Goal: Transaction & Acquisition: Purchase product/service

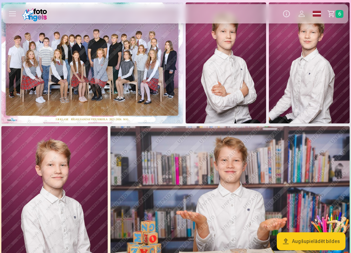
scroll to position [28, 0]
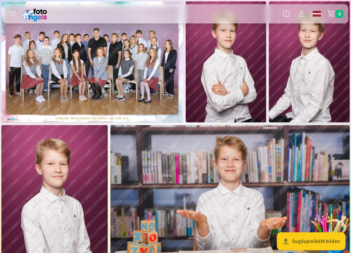
click at [334, 13] on link "Grozs 6" at bounding box center [337, 13] width 24 height 19
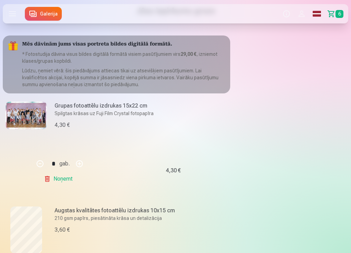
scroll to position [23, 0]
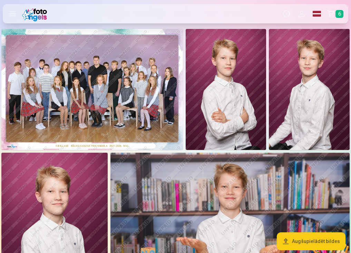
click at [109, 100] on img at bounding box center [92, 89] width 182 height 121
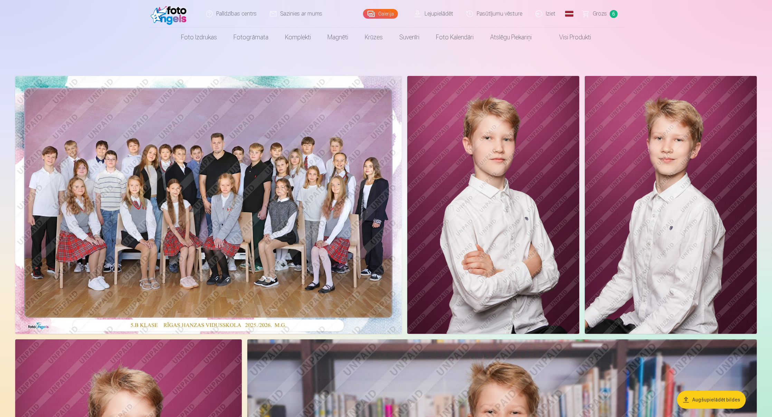
click at [310, 217] on img at bounding box center [208, 205] width 386 height 258
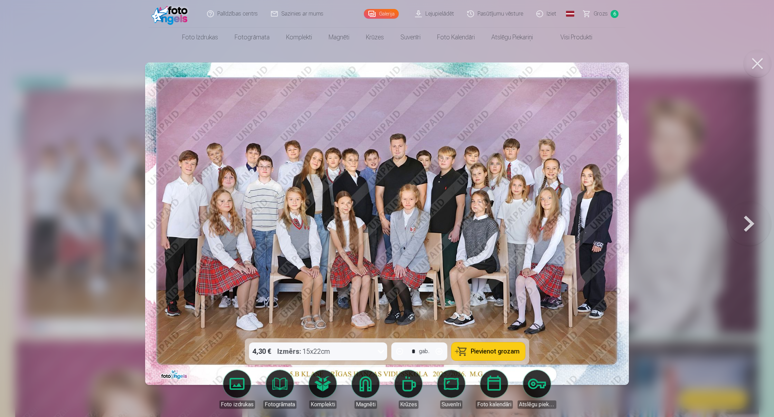
click at [351, 232] on button at bounding box center [749, 223] width 44 height 215
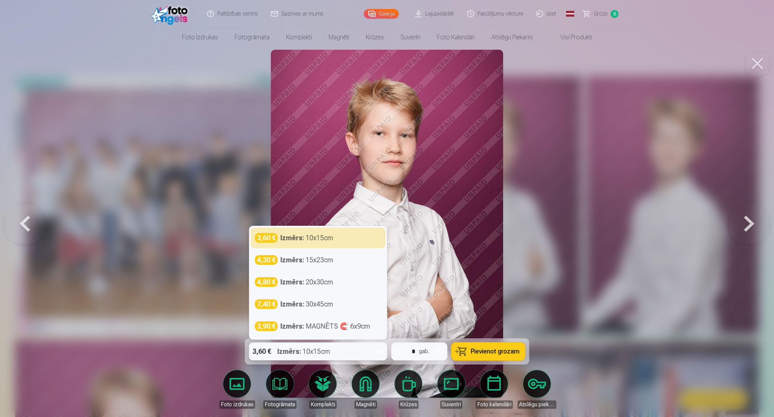
click at [351, 253] on icon at bounding box center [380, 351] width 11 height 11
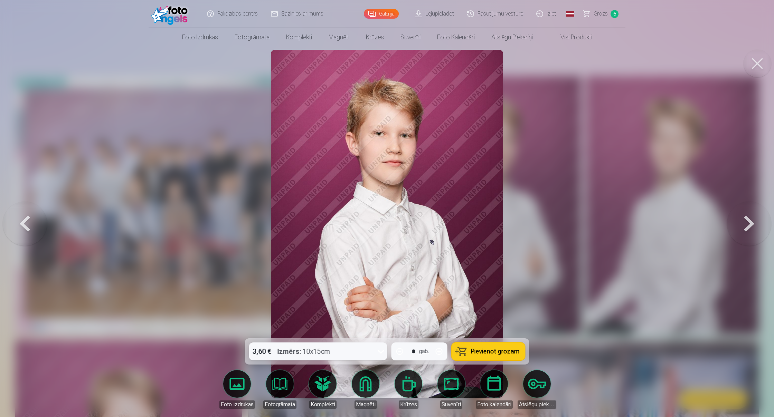
click at [351, 220] on button at bounding box center [749, 223] width 44 height 215
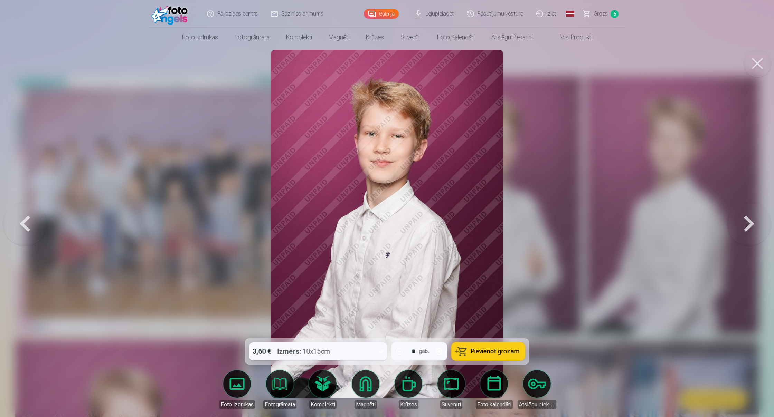
click at [351, 221] on button at bounding box center [749, 223] width 44 height 215
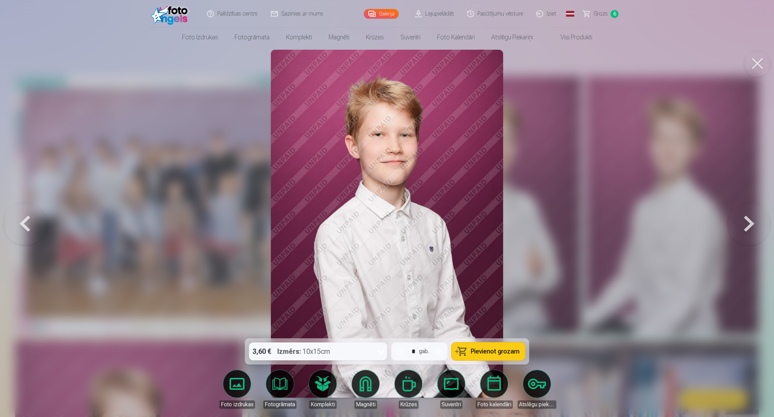
click at [351, 221] on button at bounding box center [749, 223] width 44 height 215
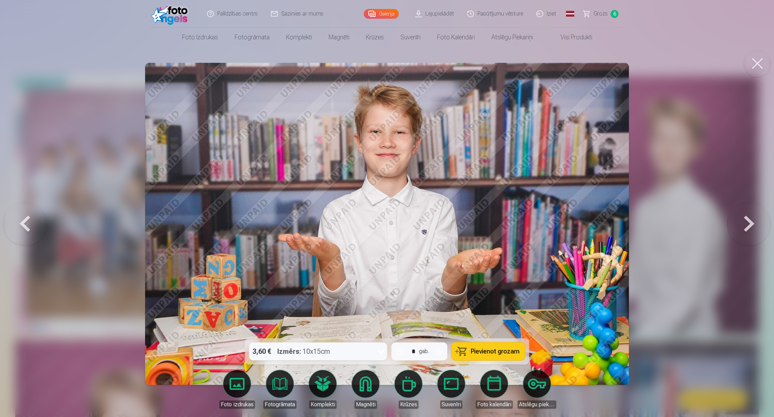
click at [351, 221] on button at bounding box center [749, 223] width 44 height 215
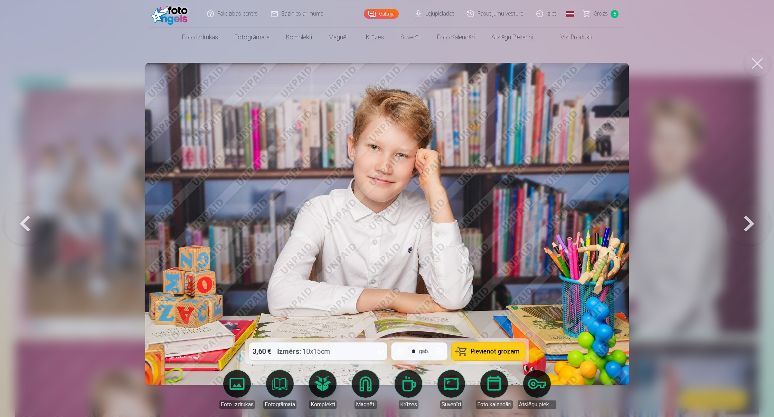
click at [351, 221] on button at bounding box center [749, 223] width 44 height 215
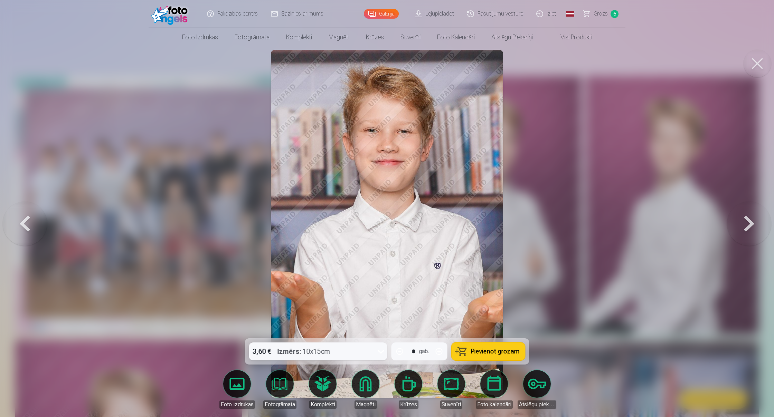
click at [351, 221] on button at bounding box center [749, 223] width 44 height 215
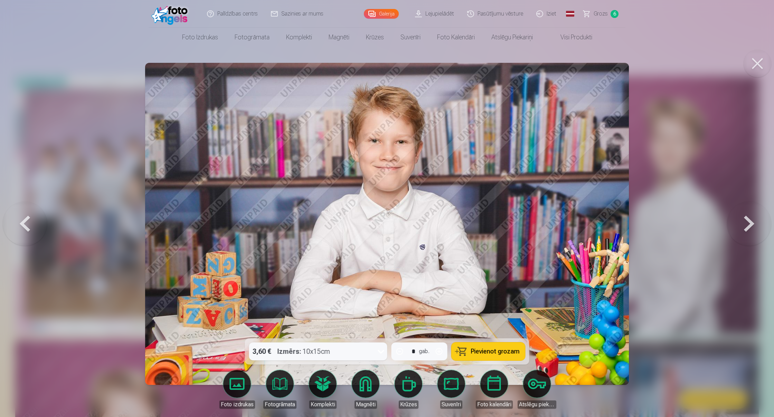
click at [351, 221] on button at bounding box center [749, 223] width 44 height 215
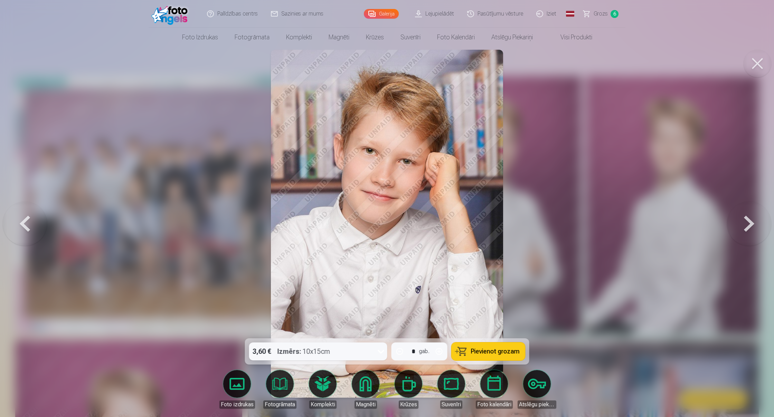
click at [351, 221] on button at bounding box center [749, 223] width 44 height 215
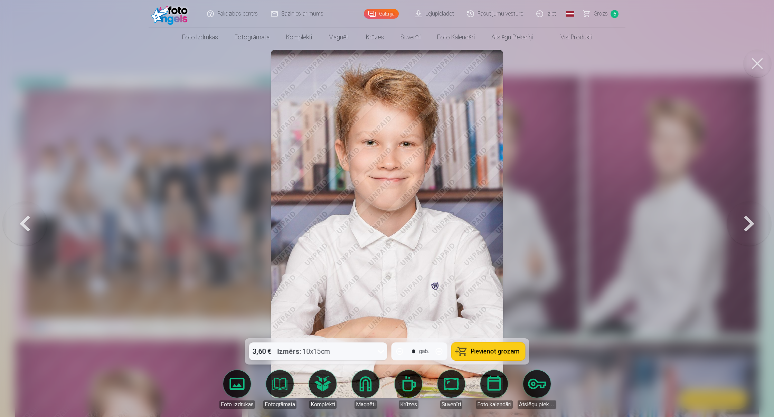
click at [351, 221] on button at bounding box center [749, 223] width 44 height 215
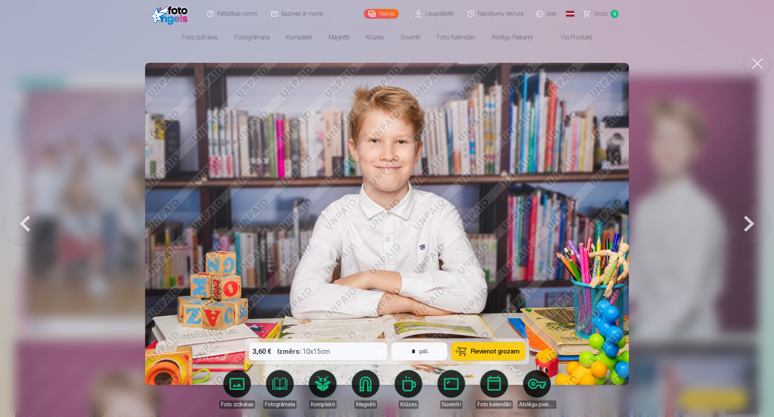
click at [351, 221] on button at bounding box center [749, 223] width 44 height 215
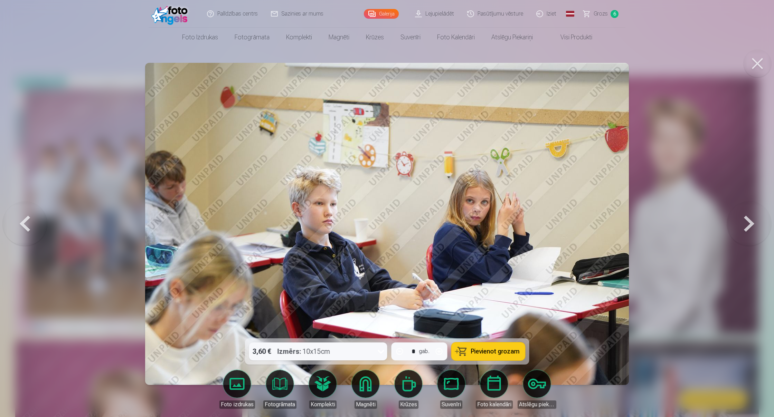
click at [351, 220] on button at bounding box center [749, 223] width 44 height 215
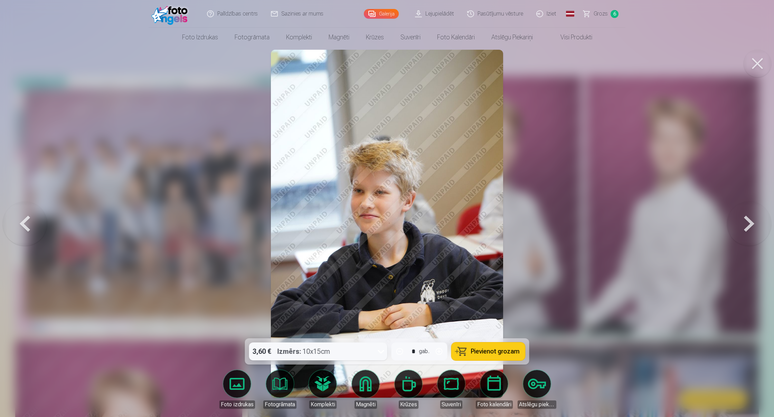
click at [351, 221] on button at bounding box center [749, 223] width 44 height 215
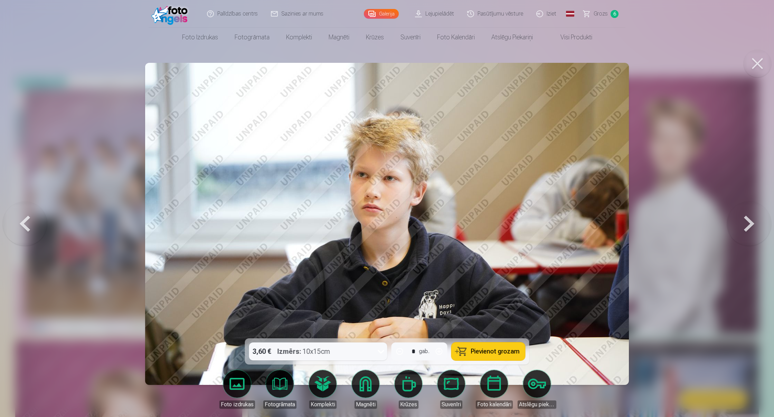
click at [351, 221] on button at bounding box center [749, 223] width 44 height 215
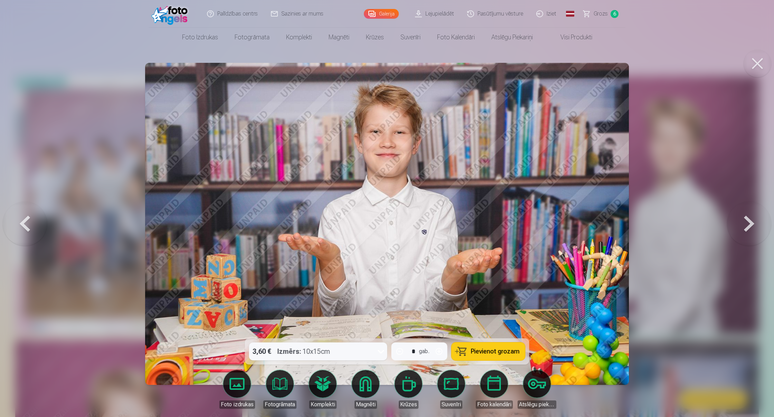
click at [351, 221] on button at bounding box center [749, 223] width 44 height 215
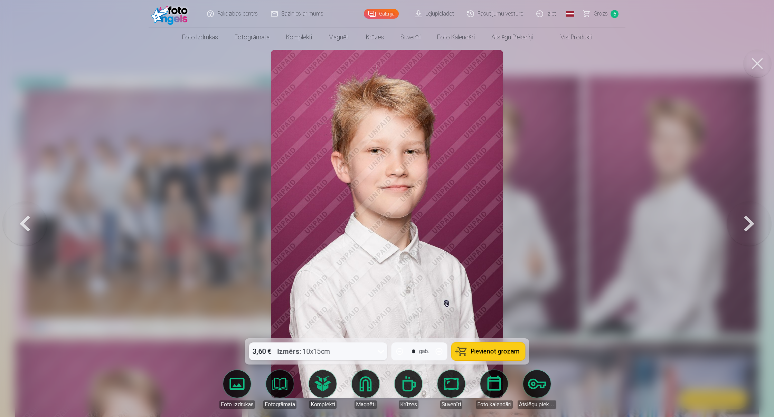
click at [351, 221] on button at bounding box center [749, 223] width 44 height 215
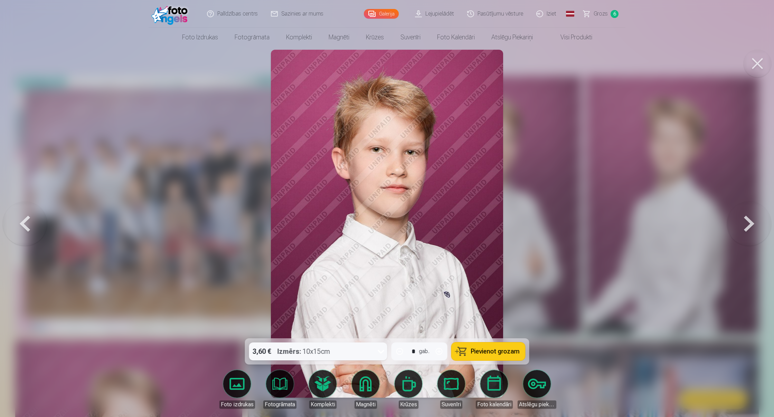
click at [351, 221] on button at bounding box center [749, 223] width 44 height 215
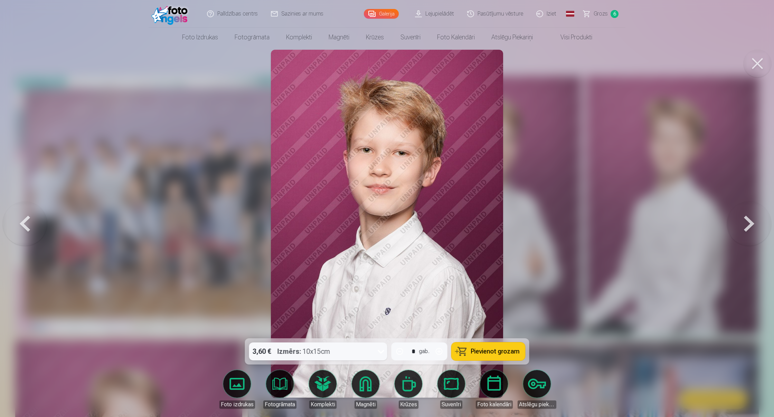
click at [351, 221] on button at bounding box center [749, 223] width 44 height 215
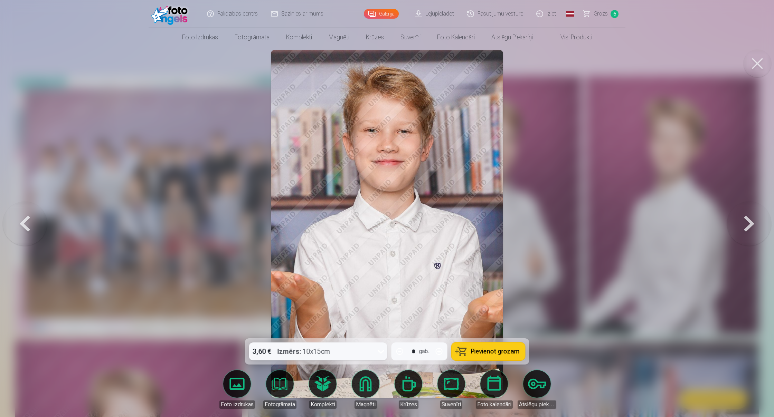
click at [351, 221] on button at bounding box center [749, 223] width 44 height 215
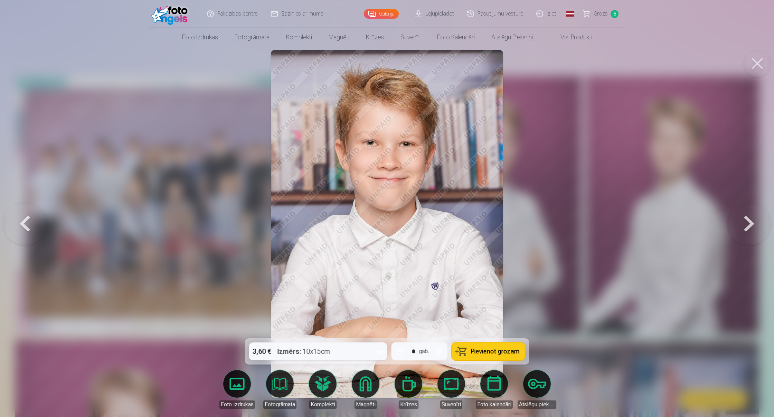
click at [351, 221] on button at bounding box center [749, 223] width 44 height 215
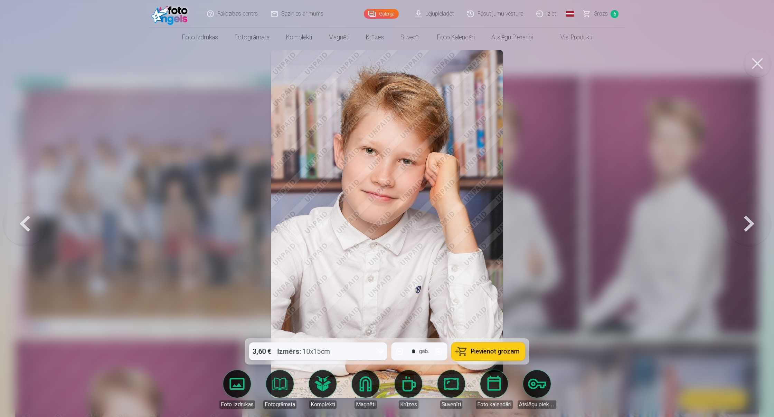
click at [351, 221] on button at bounding box center [749, 223] width 44 height 215
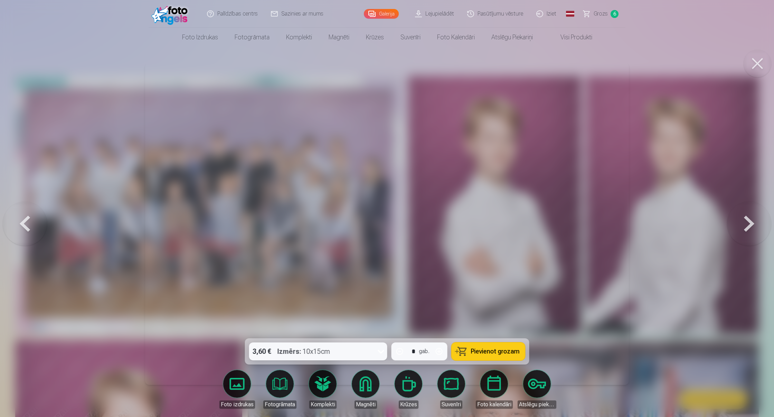
click at [351, 221] on button at bounding box center [749, 223] width 44 height 215
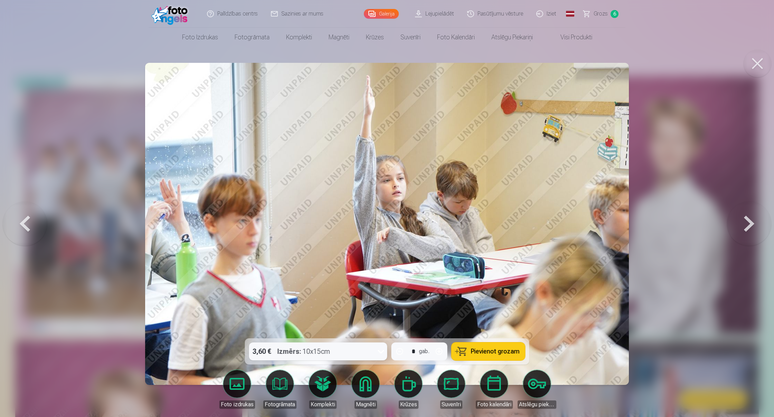
click at [351, 221] on button at bounding box center [749, 223] width 44 height 215
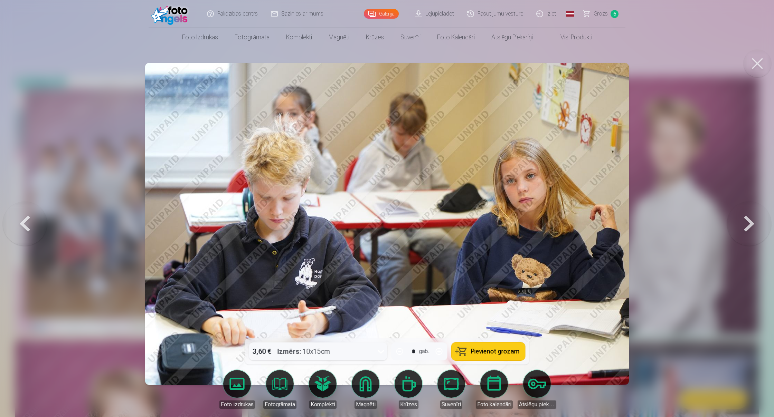
click at [351, 221] on button at bounding box center [749, 223] width 44 height 215
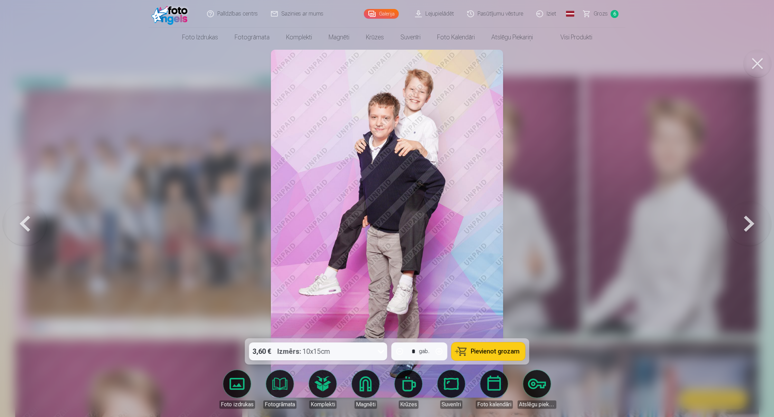
click at [351, 221] on button at bounding box center [749, 223] width 44 height 215
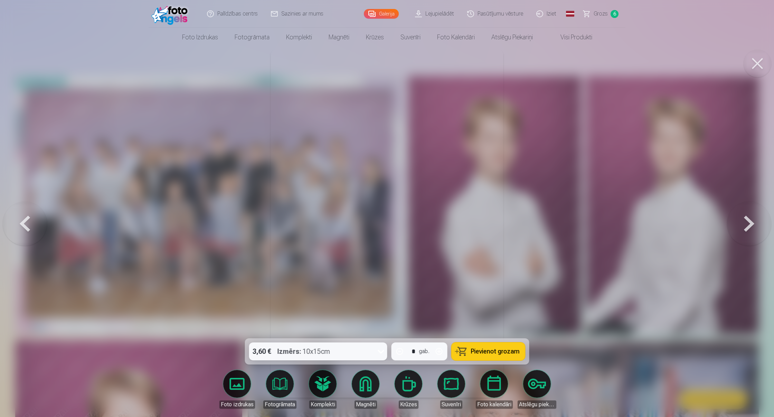
click at [351, 221] on button at bounding box center [749, 223] width 44 height 215
click at [351, 13] on span "Grozs" at bounding box center [600, 14] width 14 height 8
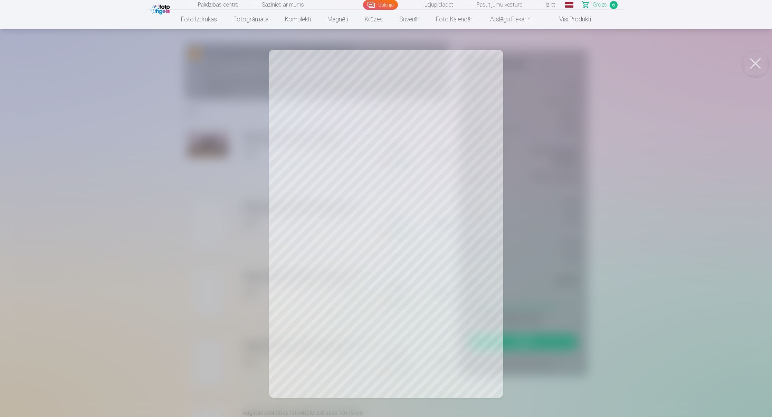
scroll to position [51, 0]
click at [351, 68] on button at bounding box center [757, 64] width 28 height 28
click at [351, 58] on button at bounding box center [757, 64] width 28 height 28
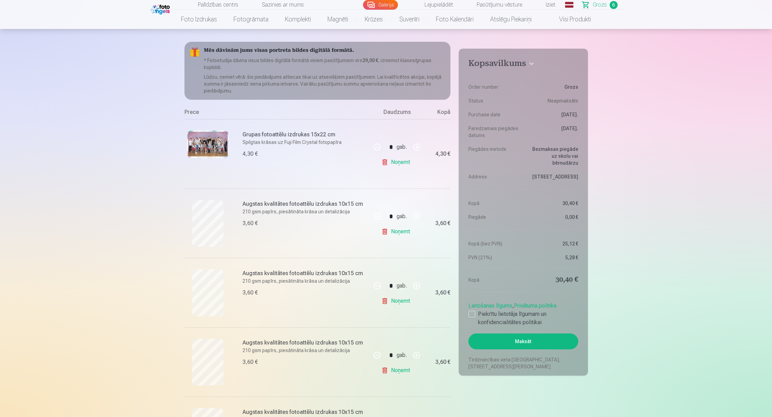
click at [351, 220] on button "button" at bounding box center [416, 216] width 17 height 17
type input "*"
click at [351, 253] on link "Noņemt" at bounding box center [396, 301] width 31 height 14
type input "*"
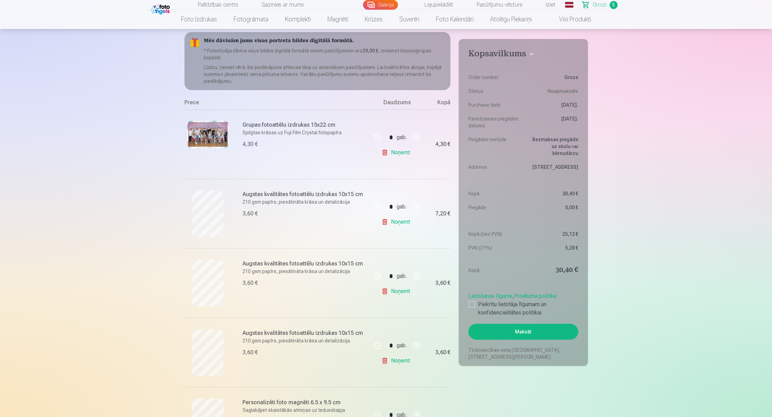
scroll to position [64, 0]
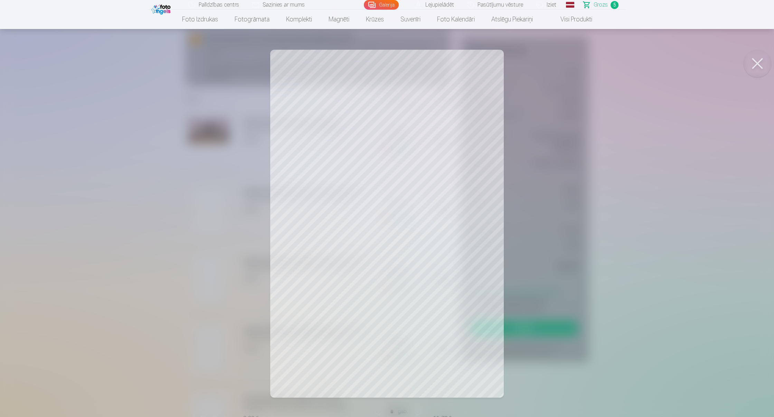
click at [351, 71] on button at bounding box center [757, 64] width 28 height 28
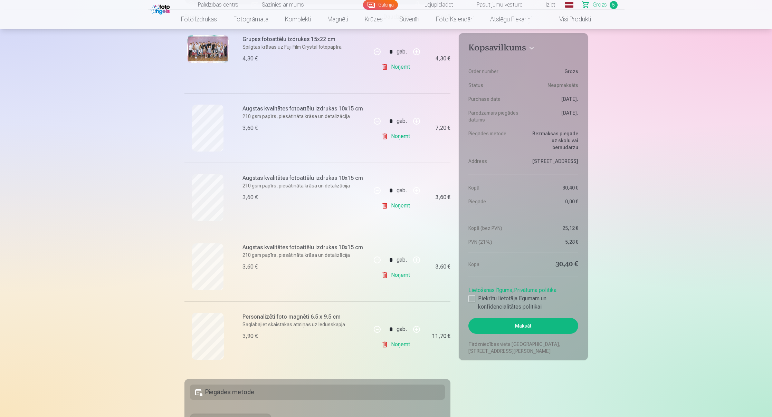
scroll to position [147, 0]
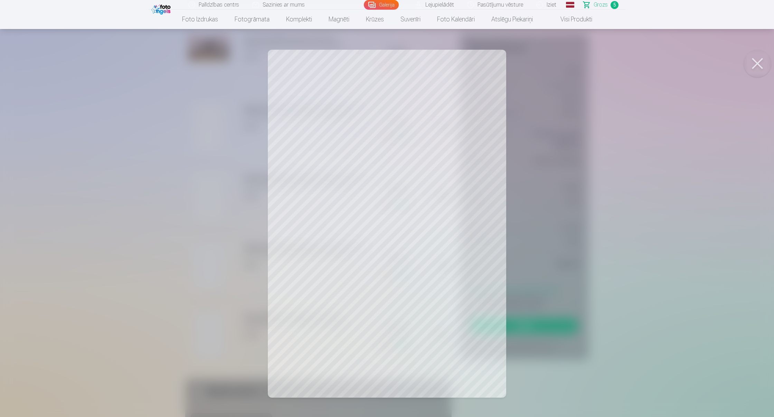
click at [351, 67] on button at bounding box center [757, 64] width 28 height 28
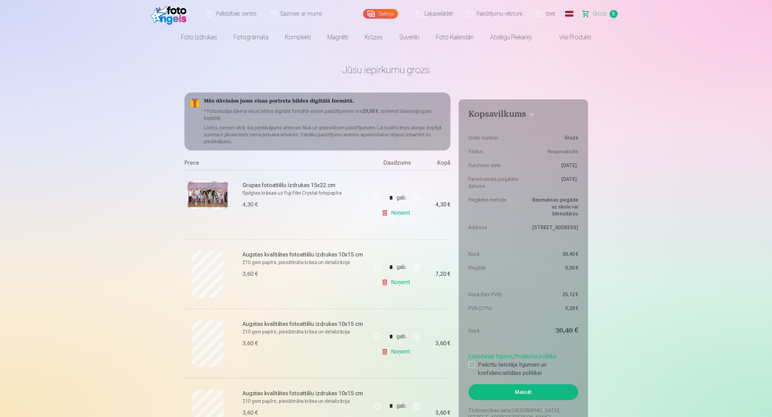
scroll to position [0, 0]
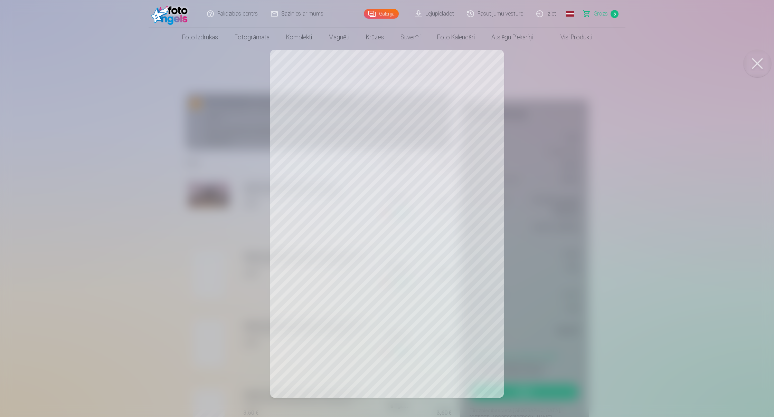
click at [351, 68] on button at bounding box center [757, 64] width 28 height 28
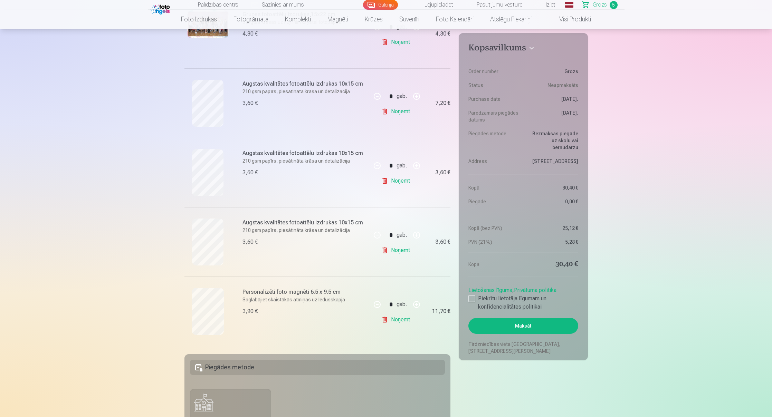
scroll to position [171, 0]
click at [351, 253] on div at bounding box center [471, 298] width 7 height 7
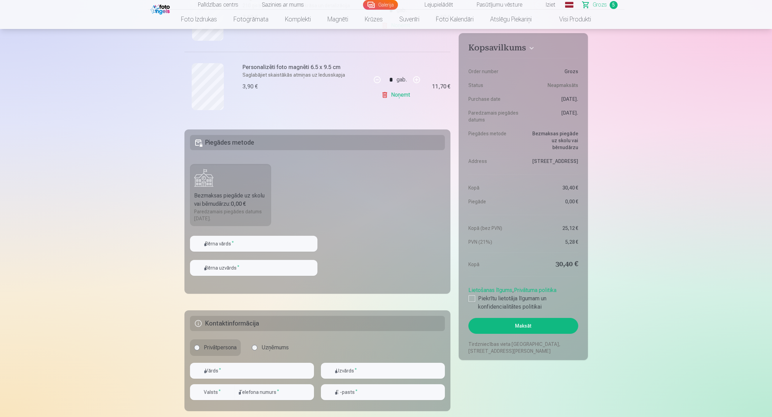
scroll to position [396, 0]
type input "*"
type input "*******"
type input "**********"
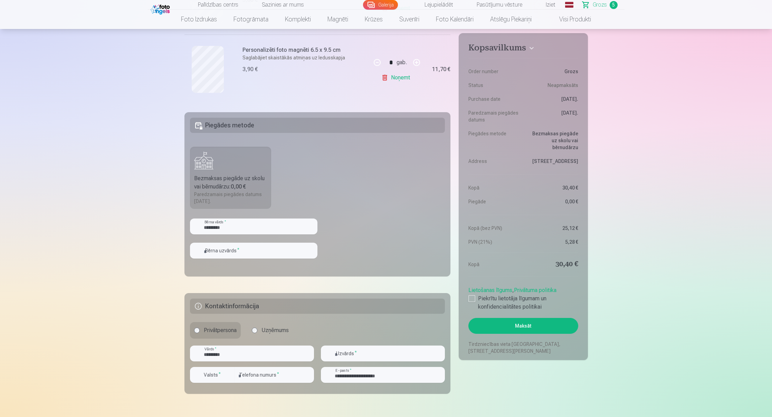
scroll to position [420, 0]
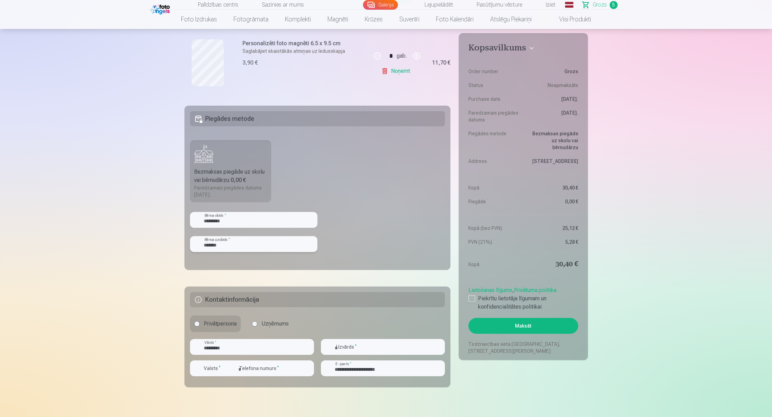
click at [217, 246] on input "*******" at bounding box center [253, 244] width 127 height 16
type input "*******"
paste input "*******"
type input "*******"
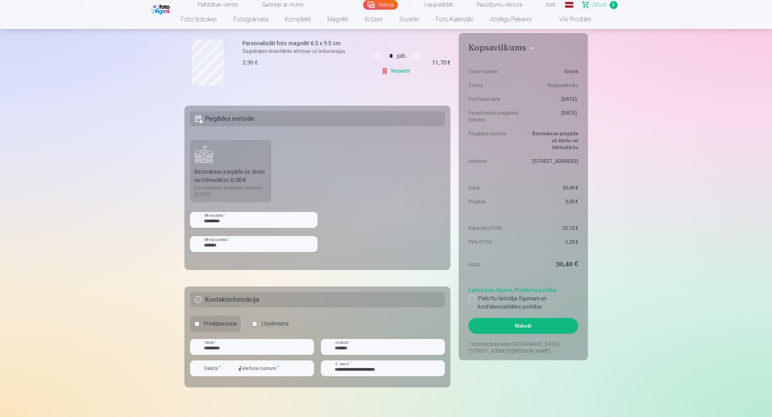
click at [217, 253] on button "Valsts *" at bounding box center [212, 369] width 45 height 16
click at [218, 253] on li "+371 Latvija" at bounding box center [238, 402] width 86 height 14
click at [250, 253] on input "number" at bounding box center [274, 369] width 79 height 16
type input "********"
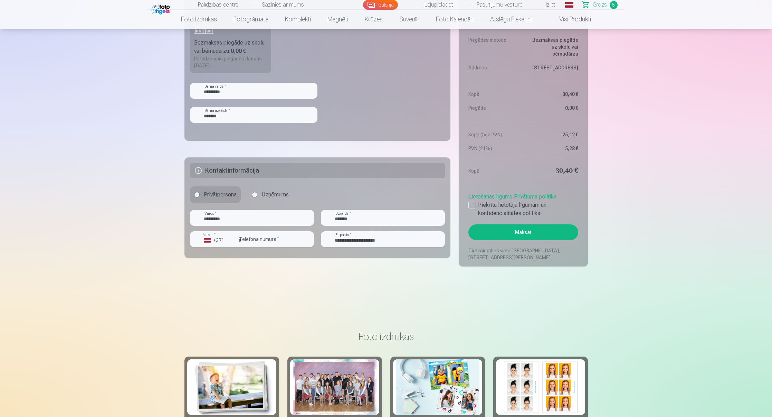
scroll to position [548, 0]
click at [351, 230] on button "Maksāt" at bounding box center [522, 233] width 109 height 16
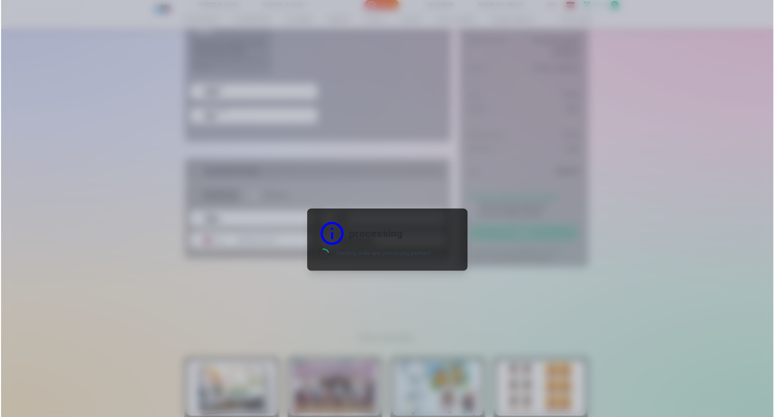
scroll to position [548, 0]
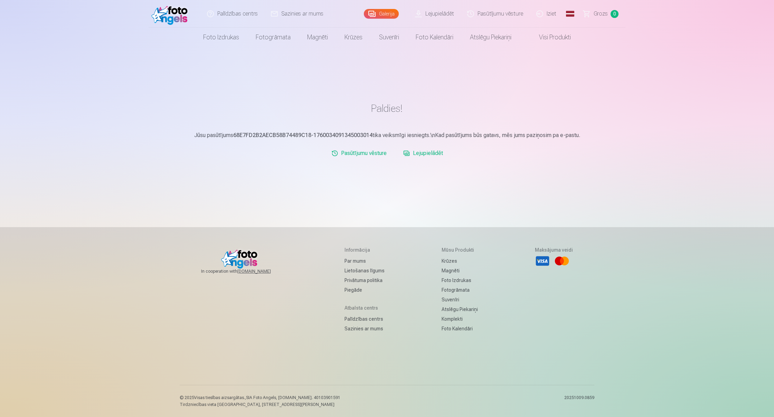
click at [436, 155] on link "Lejupielādēt" at bounding box center [422, 153] width 45 height 14
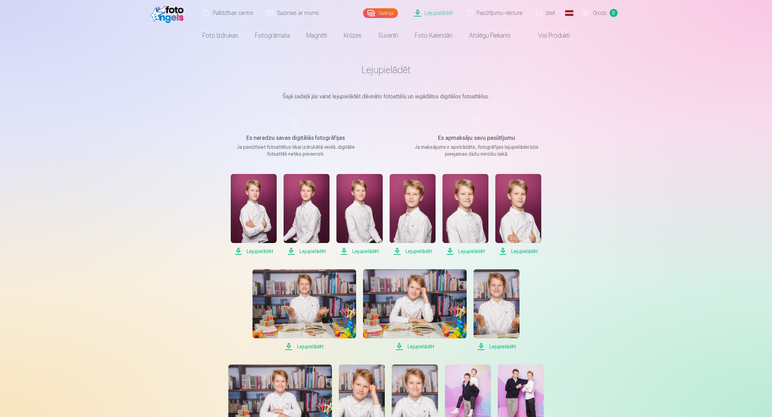
scroll to position [10, 0]
